Goal: Transaction & Acquisition: Book appointment/travel/reservation

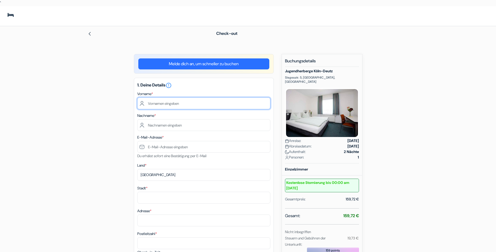
click at [150, 102] on input "text" at bounding box center [203, 103] width 133 height 12
type input "[PERSON_NAME]"
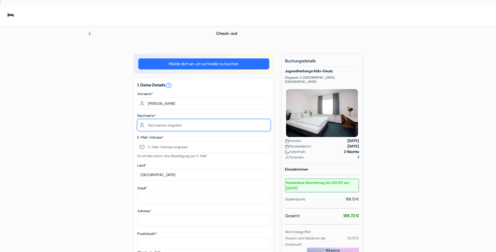
click at [143, 121] on input "text" at bounding box center [203, 125] width 133 height 12
type input "[PERSON_NAME]"
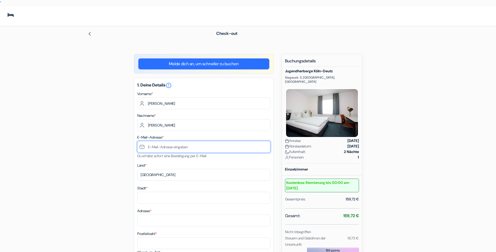
click at [162, 147] on input "text" at bounding box center [203, 147] width 133 height 12
type input "[EMAIL_ADDRESS][DOMAIN_NAME]"
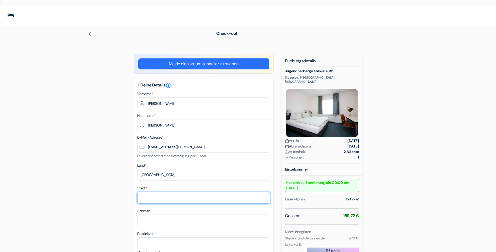
type input "[GEOGRAPHIC_DATA]"
type input "[STREET_ADDRESS]"
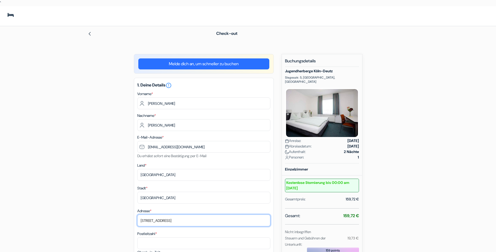
type input "04105"
type input "03411266230"
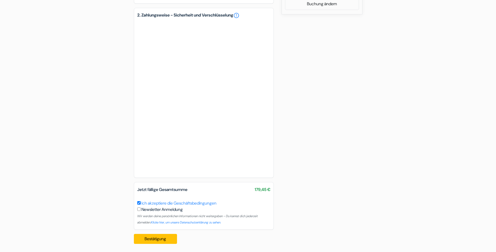
scroll to position [321, 0]
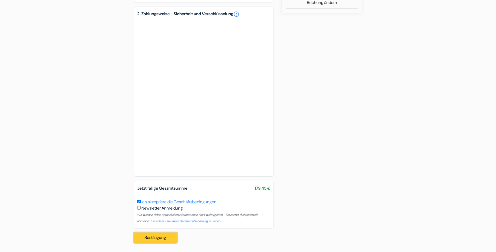
click at [156, 236] on button "Bestätigung Loading..." at bounding box center [155, 237] width 43 height 10
click at [157, 237] on button "Bestätigung Loading..." at bounding box center [155, 237] width 43 height 10
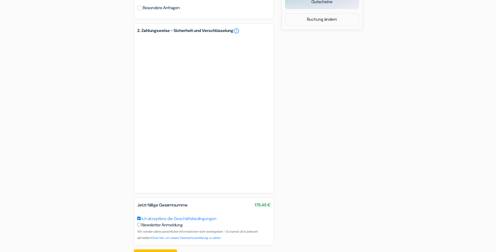
scroll to position [314, 0]
